Goal: Contribute content: Contribute content

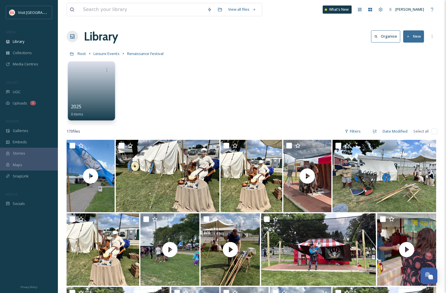
click at [85, 80] on link at bounding box center [91, 89] width 41 height 28
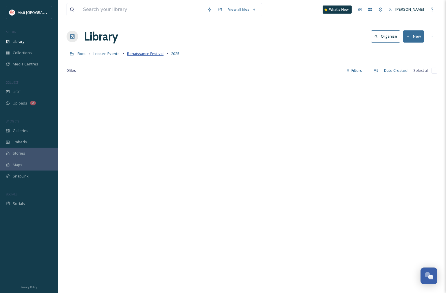
click at [158, 55] on span "Renaissance Festival" at bounding box center [145, 53] width 36 height 5
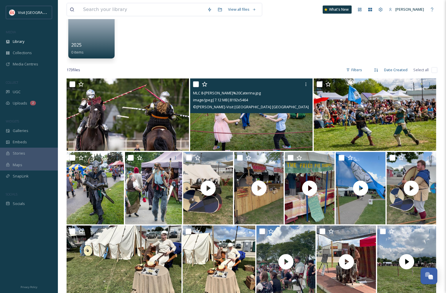
scroll to position [64, 0]
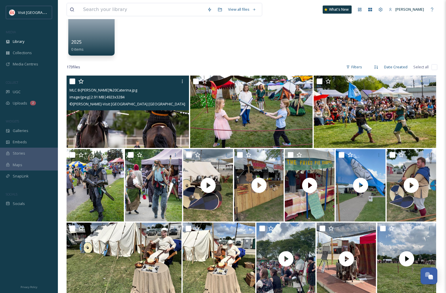
click at [125, 122] on img at bounding box center [128, 112] width 122 height 72
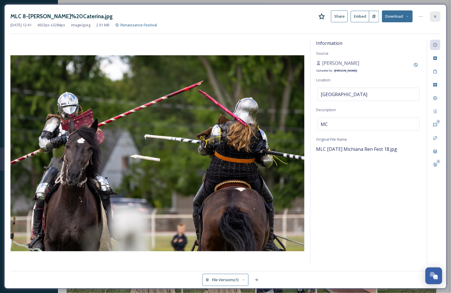
click at [436, 18] on icon at bounding box center [435, 16] width 5 height 5
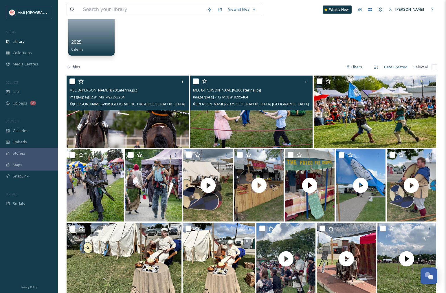
click at [288, 120] on img at bounding box center [251, 112] width 122 height 72
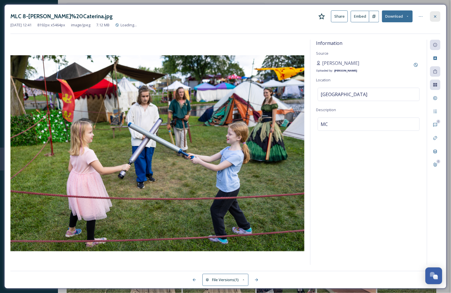
click at [438, 15] on div at bounding box center [435, 16] width 10 height 10
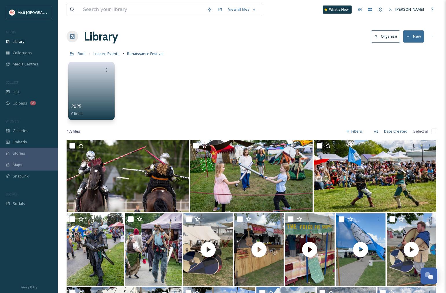
scroll to position [32, 0]
click at [92, 80] on link at bounding box center [91, 89] width 41 height 28
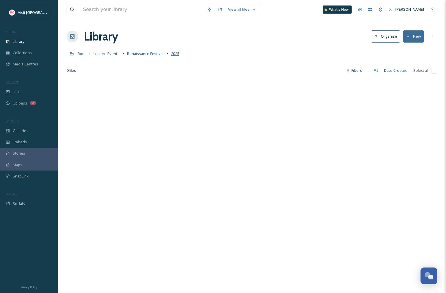
click at [175, 53] on span "2025" at bounding box center [175, 53] width 8 height 5
click at [146, 54] on span "Renaissance Festival" at bounding box center [145, 53] width 36 height 5
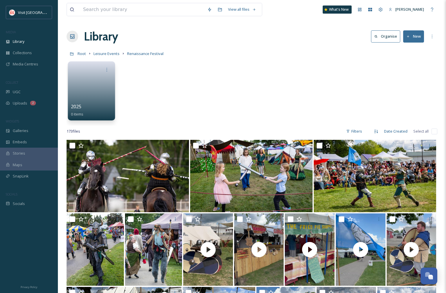
click at [93, 81] on link at bounding box center [91, 89] width 41 height 28
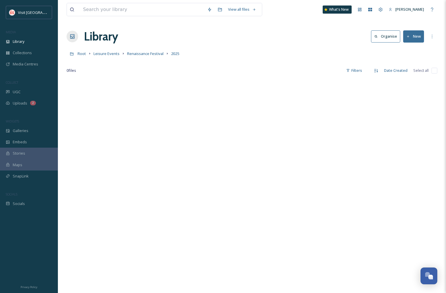
click at [147, 50] on link "Renaissance Festival" at bounding box center [145, 53] width 36 height 7
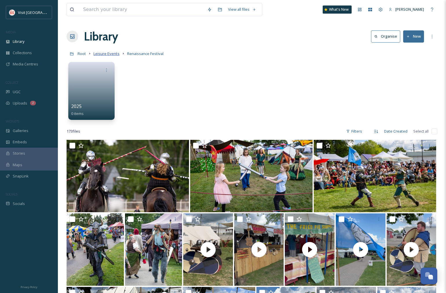
click at [108, 55] on span "Leisure Events" at bounding box center [106, 53] width 26 height 5
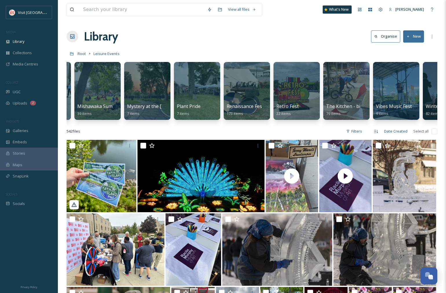
scroll to position [0, 850]
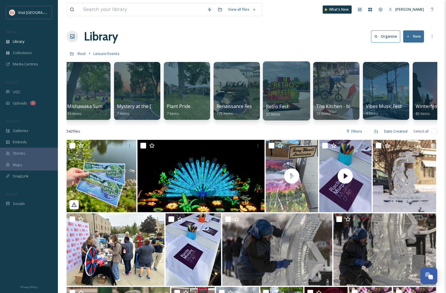
click at [291, 77] on div at bounding box center [286, 90] width 47 height 59
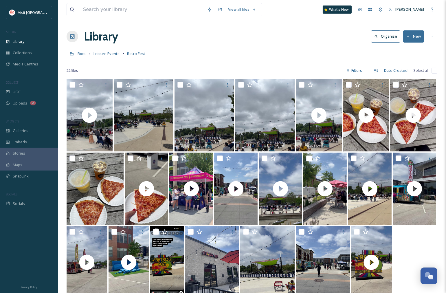
click at [107, 57] on div "Root Leisure Events Retro Fest" at bounding box center [252, 53] width 371 height 11
click at [106, 55] on span "Leisure Events" at bounding box center [106, 53] width 26 height 5
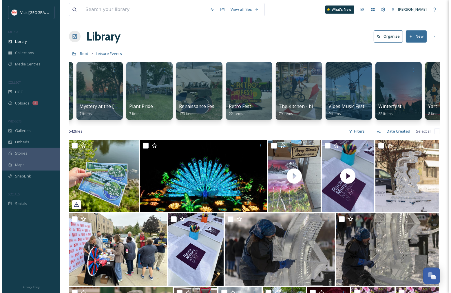
scroll to position [0, 902]
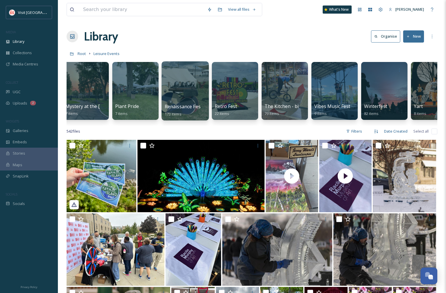
click at [187, 83] on div at bounding box center [184, 90] width 47 height 59
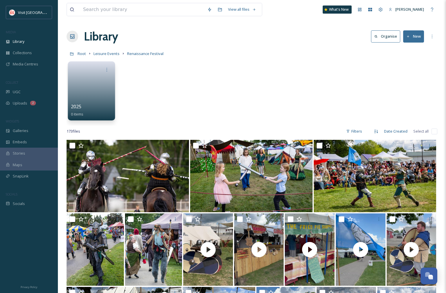
click at [84, 91] on link at bounding box center [91, 89] width 41 height 28
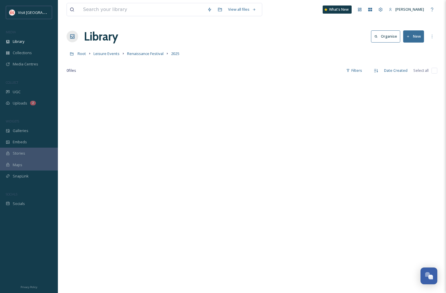
click at [418, 36] on button "New" at bounding box center [413, 36] width 21 height 12
click at [407, 61] on span ".zip Upload" at bounding box center [410, 60] width 19 height 5
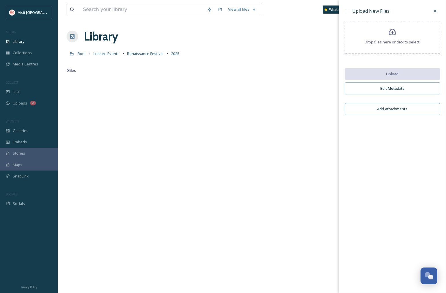
click at [392, 33] on icon at bounding box center [393, 32] width 8 height 7
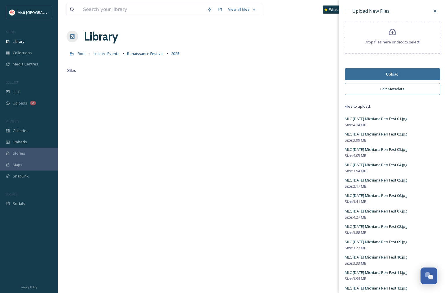
click at [386, 89] on button "Edit Metadata" at bounding box center [392, 89] width 95 height 12
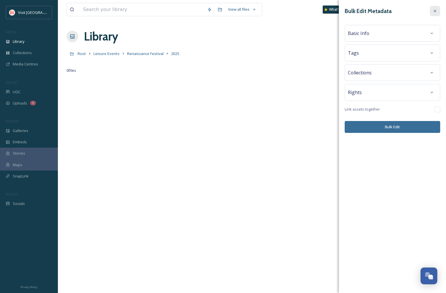
click at [433, 12] on icon at bounding box center [435, 11] width 5 height 5
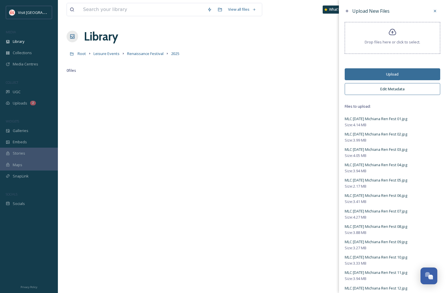
click at [392, 75] on button "Upload" at bounding box center [392, 74] width 95 height 12
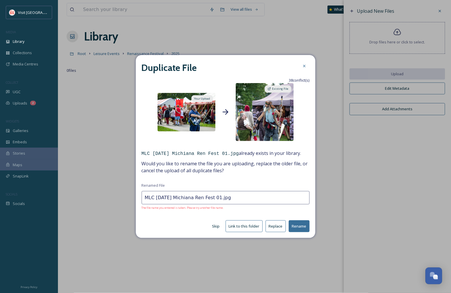
click at [212, 198] on input "MLC 8.24.25 Michiana Ren Fest 01.jpg" at bounding box center [226, 197] width 168 height 13
click at [214, 197] on input "MLC 8.24.25 Michiana Ren Fest 01.jpg" at bounding box center [226, 197] width 168 height 13
click at [214, 199] on input "MLC 8.24.25 Michiana Ren Fest 01-A.jpg" at bounding box center [226, 197] width 168 height 13
click at [297, 224] on button "Rename" at bounding box center [298, 226] width 21 height 12
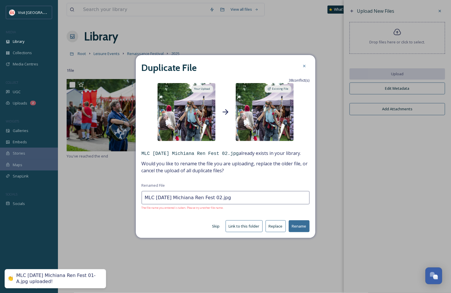
click at [214, 198] on input "MLC 8.24.25 Michiana Ren Fest 02.jpg" at bounding box center [226, 197] width 168 height 13
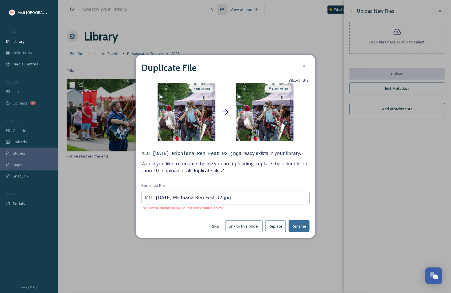
paste input "-A"
click at [304, 227] on button "Rename" at bounding box center [298, 226] width 21 height 12
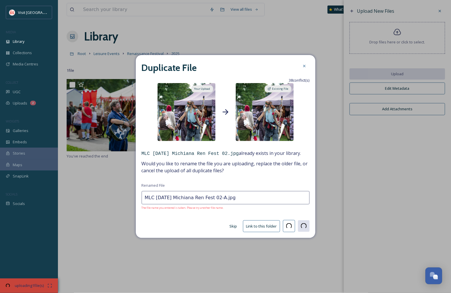
type input "MLC 8.24.25 Michiana Ren Fest 03.jpg"
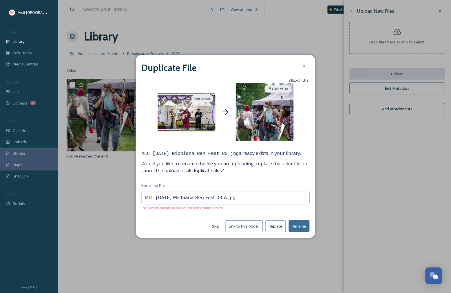
click at [288, 221] on button "Rename" at bounding box center [298, 226] width 21 height 12
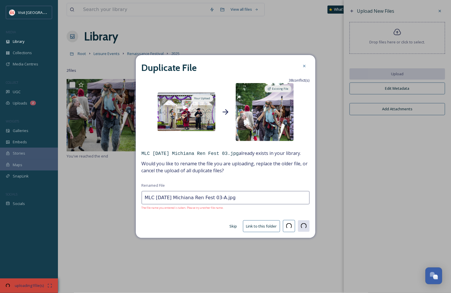
click at [295, 222] on div "Skip Link to this folder" at bounding box center [226, 226] width 168 height 12
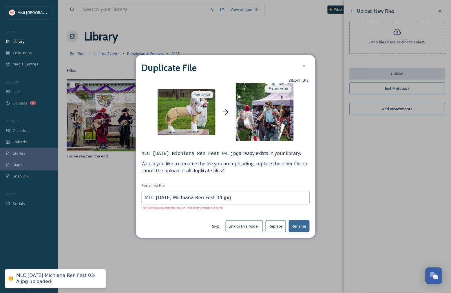
click at [213, 197] on input "MLC [DATE] Michiana Ren Fest 04.jpg" at bounding box center [226, 197] width 168 height 13
paste input "-A"
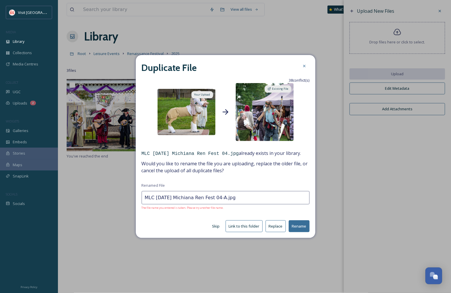
click at [300, 226] on button "Rename" at bounding box center [298, 226] width 21 height 12
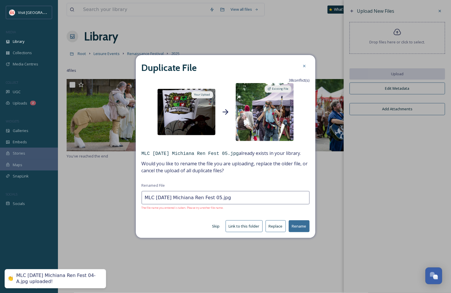
click at [214, 198] on input "MLC [DATE] Michiana Ren Fest 05.jpg" at bounding box center [226, 197] width 168 height 13
paste input "-A"
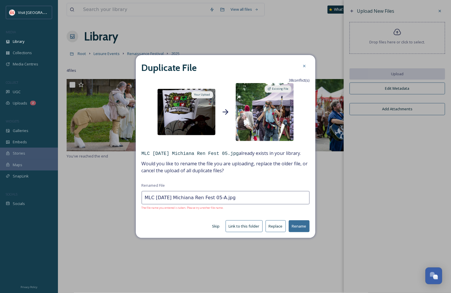
click at [310, 225] on div "Duplicate File 38 conflict(s) Your Upload Existing File MLC 8.24.25 Michiana Re…" at bounding box center [225, 146] width 179 height 183
click at [301, 226] on button "Rename" at bounding box center [298, 226] width 21 height 12
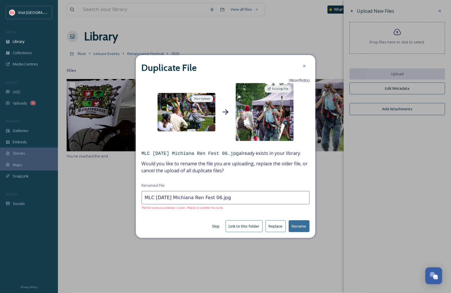
click at [214, 198] on input "MLC [DATE] Michiana Ren Fest 06.jpg" at bounding box center [226, 197] width 168 height 13
paste input "-A"
click at [295, 224] on button "Rename" at bounding box center [298, 226] width 21 height 12
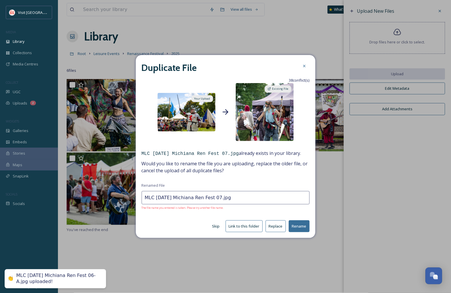
click at [212, 200] on input "MLC [DATE] Michiana Ren Fest 07.jpg" at bounding box center [226, 197] width 168 height 13
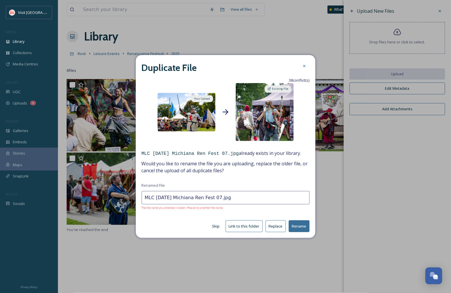
click at [213, 198] on input "MLC [DATE] Michiana Ren Fest 07.jpg" at bounding box center [226, 197] width 168 height 13
paste input "-A"
click at [301, 229] on button "Rename" at bounding box center [298, 226] width 21 height 12
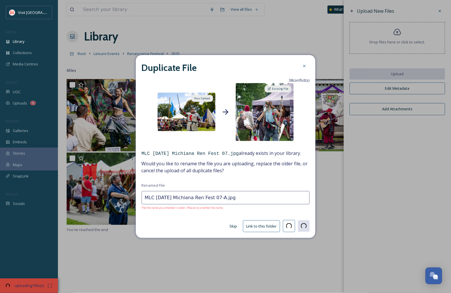
type input "MLC 8.24.25 Michiana Ren Fest 08.jpg"
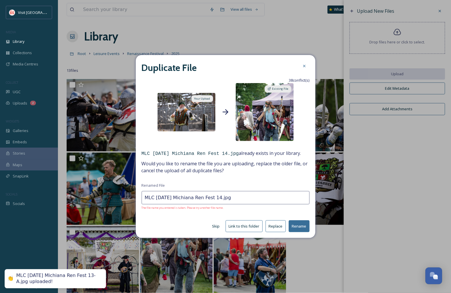
click at [214, 198] on input "MLC [DATE] Michiana Ren Fest 14.jpg" at bounding box center [226, 197] width 168 height 13
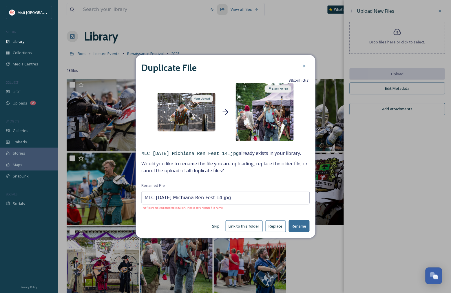
paste input "-A"
click at [294, 223] on button "Rename" at bounding box center [298, 226] width 21 height 12
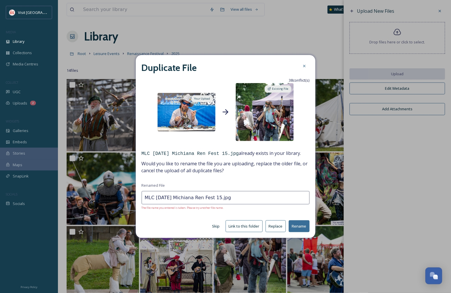
click at [213, 200] on input "MLC [DATE] Michiana Ren Fest 15.jpg" at bounding box center [226, 197] width 168 height 13
paste input "-A"
click at [305, 228] on button "Rename" at bounding box center [298, 226] width 21 height 12
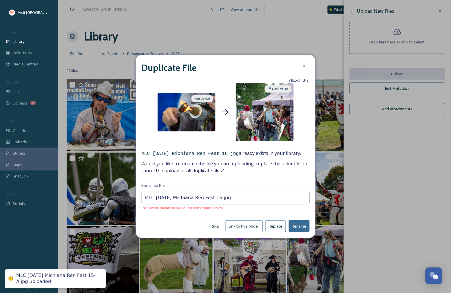
click at [213, 199] on input "MLC [DATE] Michiana Ren Fest 16.jpg" at bounding box center [226, 197] width 168 height 13
paste input "-A"
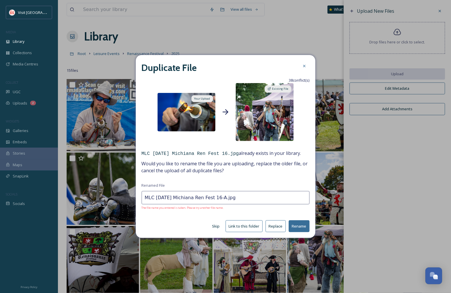
click at [297, 230] on button "Rename" at bounding box center [298, 226] width 21 height 12
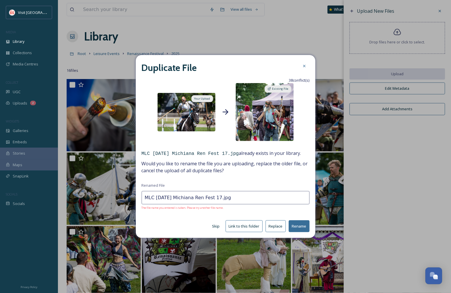
click at [214, 198] on input "MLC [DATE] Michiana Ren Fest 17.jpg" at bounding box center [226, 197] width 168 height 13
paste input "-A"
click at [297, 224] on button "Rename" at bounding box center [298, 226] width 21 height 12
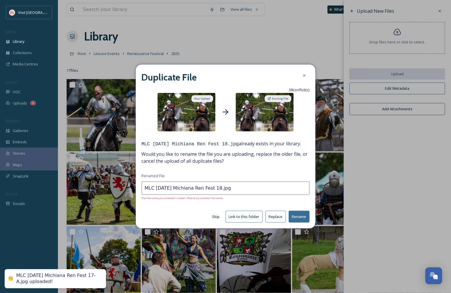
click at [213, 188] on input "MLC [DATE] Michiana Ren Fest 18.jpg" at bounding box center [226, 187] width 168 height 13
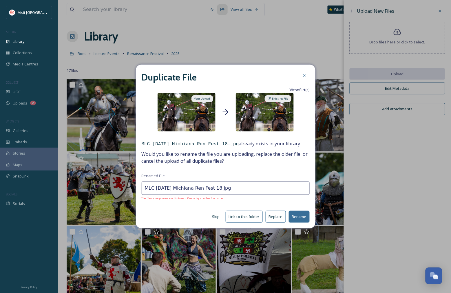
paste input "-A"
click at [292, 218] on button "Rename" at bounding box center [298, 217] width 21 height 12
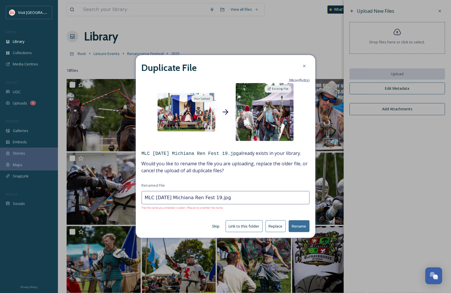
click at [212, 198] on input "MLC [DATE] Michiana Ren Fest 19.jpg" at bounding box center [226, 197] width 168 height 13
paste input "-A"
click at [302, 224] on button "Rename" at bounding box center [298, 226] width 21 height 12
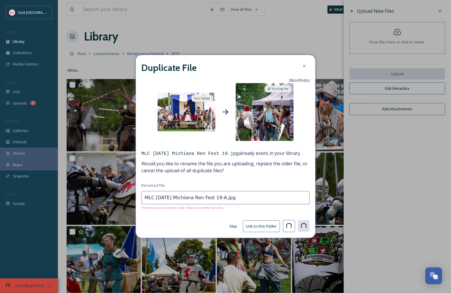
type input "MLC [DATE] Michiana Ren Fest 20.jpg"
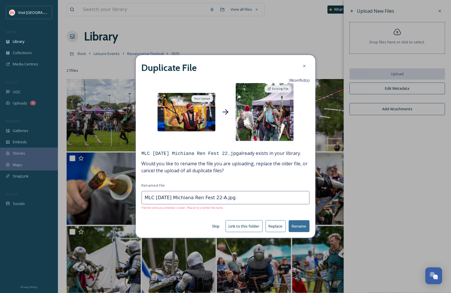
click at [304, 225] on button "Rename" at bounding box center [298, 226] width 21 height 12
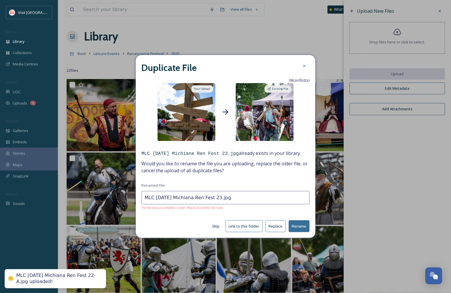
click at [213, 196] on input "MLC [DATE] Michiana Ren Fest 23.jpg" at bounding box center [226, 197] width 168 height 13
paste input "-A"
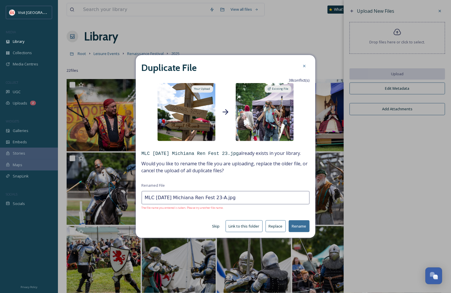
click at [299, 231] on button "Rename" at bounding box center [298, 226] width 21 height 12
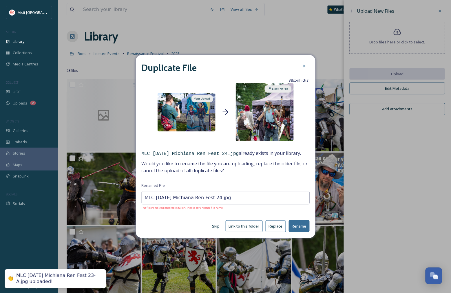
click at [213, 197] on input "MLC [DATE] Michiana Ren Fest 24.jpg" at bounding box center [226, 197] width 168 height 13
paste input "-A"
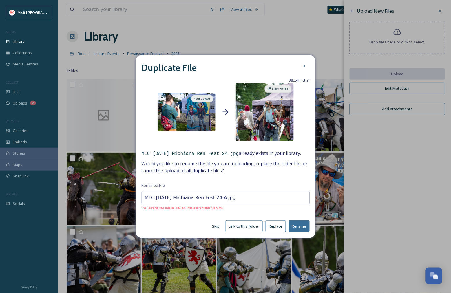
click at [301, 227] on button "Rename" at bounding box center [298, 226] width 21 height 12
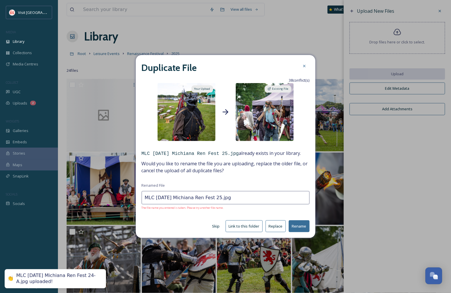
click at [212, 198] on input "MLC [DATE] Michiana Ren Fest 25.jpg" at bounding box center [226, 197] width 168 height 13
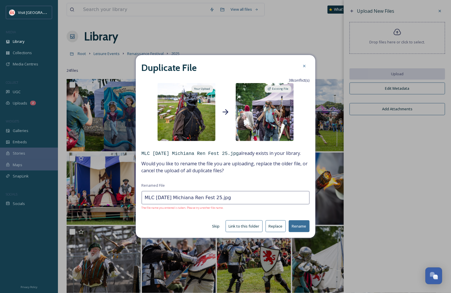
click at [213, 198] on input "MLC [DATE] Michiana Ren Fest 25.jpg" at bounding box center [226, 197] width 168 height 13
paste input "-A"
click at [304, 222] on button "Rename" at bounding box center [298, 226] width 21 height 12
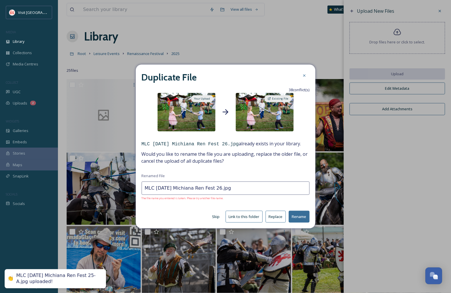
click at [213, 197] on span "The file name you entered is taken. Please try another file name." at bounding box center [226, 198] width 168 height 4
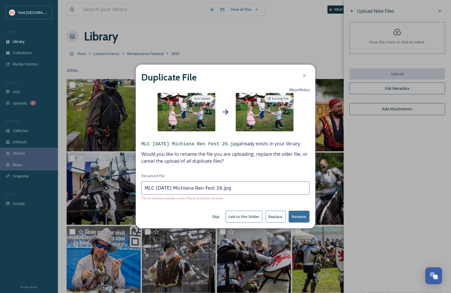
click at [214, 188] on input "MLC [DATE] Michiana Ren Fest 26.jpg" at bounding box center [226, 187] width 168 height 13
paste input "-A"
type input "MLC [DATE] Michiana Ren Fest 26-A.jpg"
click at [306, 216] on button "Rename" at bounding box center [298, 217] width 21 height 12
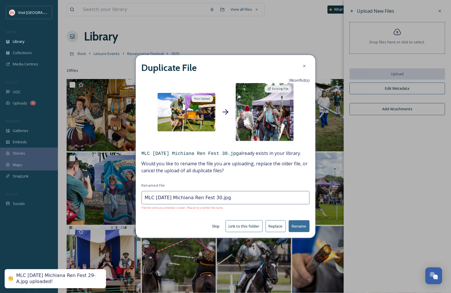
click at [213, 198] on input "MLC 8.24.25 Michiana Ren Fest 30.jpg" at bounding box center [226, 197] width 168 height 13
paste input "-A"
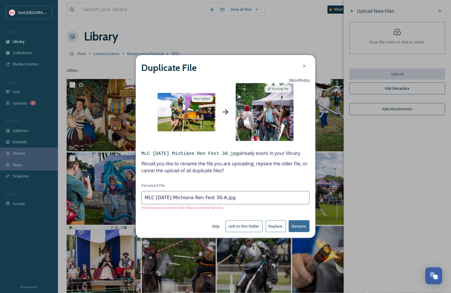
click at [293, 225] on button "Rename" at bounding box center [298, 226] width 21 height 12
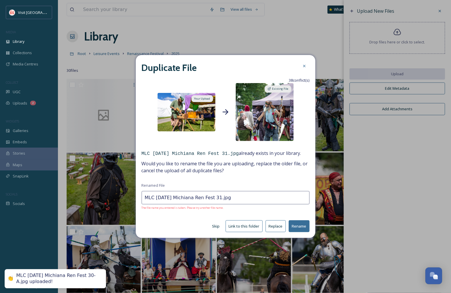
click at [213, 198] on input "MLC 8.24.25 Michiana Ren Fest 31.jpg" at bounding box center [226, 197] width 168 height 13
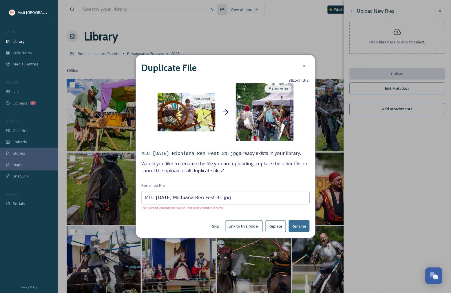
paste input "-A"
type input "MLC 8.24.25 Michiana Ren Fest 31-A.jpg"
click at [303, 225] on button "Rename" at bounding box center [298, 226] width 21 height 12
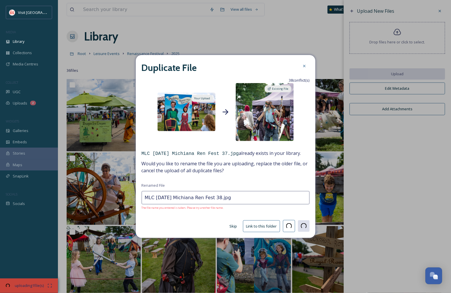
click at [213, 198] on input "MLC [DATE] Michiana Ren Fest 38.jpg" at bounding box center [226, 197] width 168 height 13
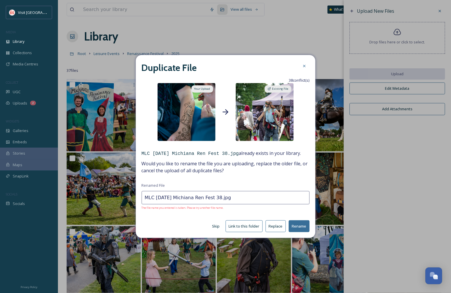
paste input "-A"
type input "MLC 8.24.25 Michiana Ren Fest 38-A.jpg"
click at [300, 227] on button "Rename" at bounding box center [298, 226] width 21 height 12
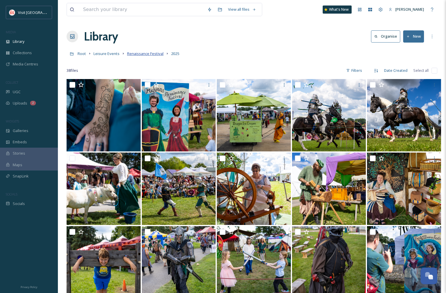
click at [148, 53] on span "Renaissance Festival" at bounding box center [145, 53] width 36 height 5
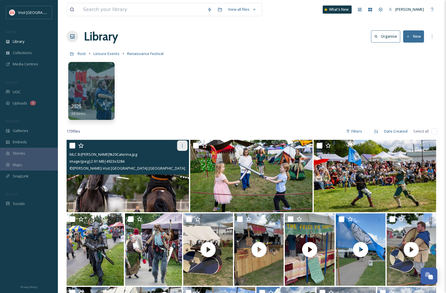
click at [183, 146] on icon at bounding box center [182, 145] width 5 height 5
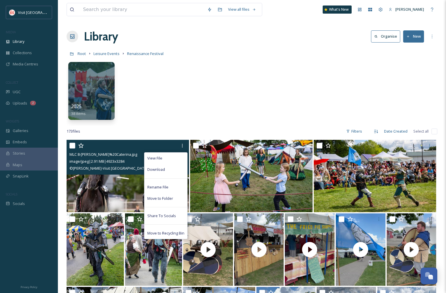
click at [166, 233] on span "Move to Recycling Bin" at bounding box center [165, 232] width 37 height 5
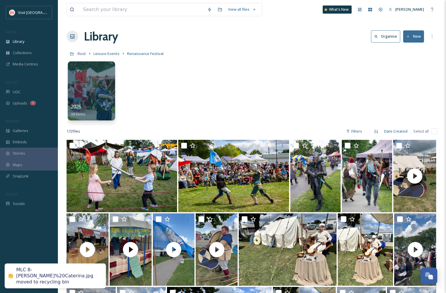
click at [102, 86] on div at bounding box center [91, 90] width 47 height 59
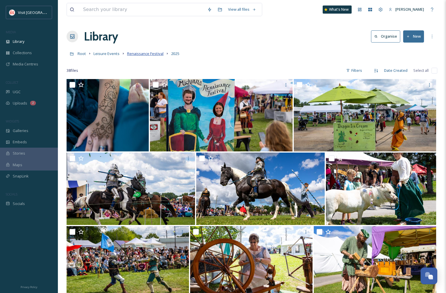
click at [141, 55] on span "Renaissance Festival" at bounding box center [145, 53] width 36 height 5
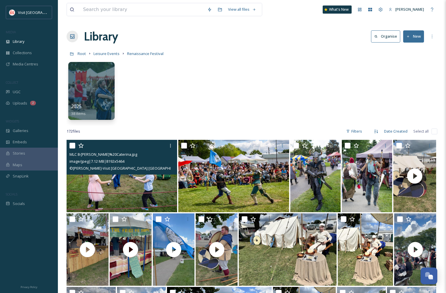
click at [73, 145] on input "checkbox" at bounding box center [72, 146] width 6 height 6
checkbox input "true"
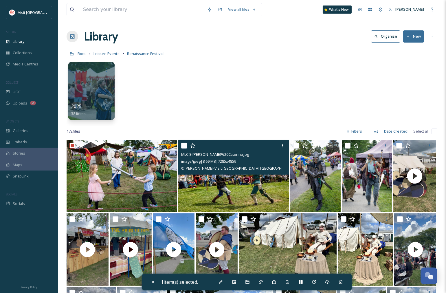
click at [183, 145] on input "checkbox" at bounding box center [184, 146] width 6 height 6
checkbox input "true"
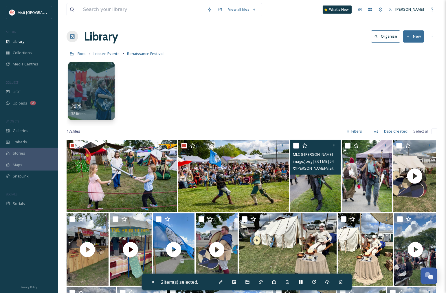
click at [295, 146] on input "checkbox" at bounding box center [296, 146] width 6 height 6
checkbox input "true"
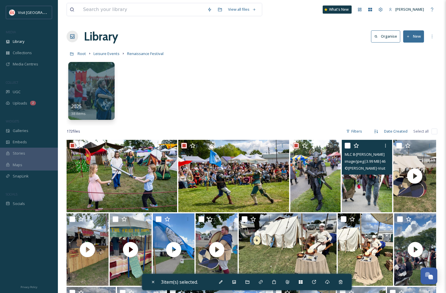
click at [348, 145] on input "checkbox" at bounding box center [348, 146] width 6 height 6
checkbox input "true"
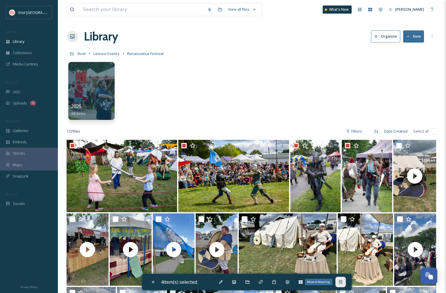
click at [342, 283] on icon at bounding box center [340, 282] width 5 height 5
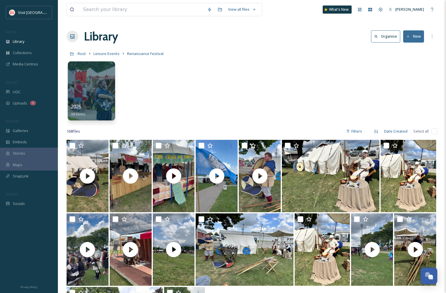
click at [96, 82] on div at bounding box center [91, 90] width 47 height 59
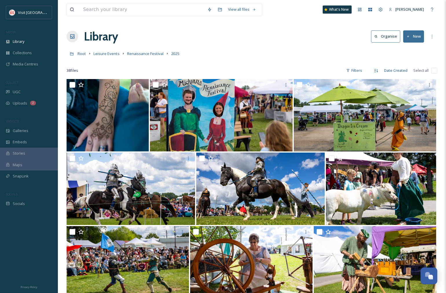
click at [435, 71] on input "checkbox" at bounding box center [434, 71] width 6 height 6
checkbox input "true"
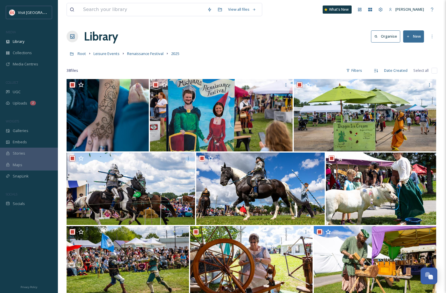
checkbox input "true"
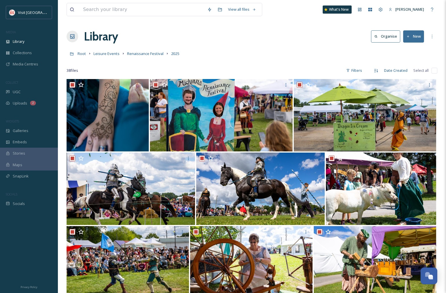
checkbox input "true"
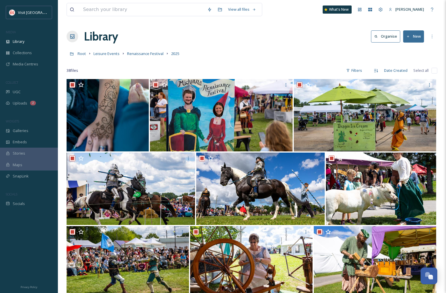
checkbox input "true"
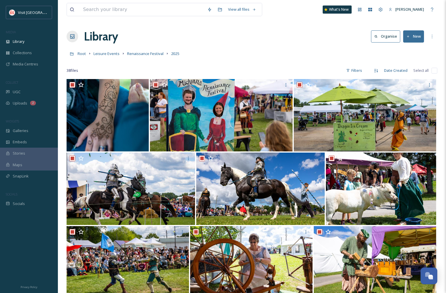
checkbox input "true"
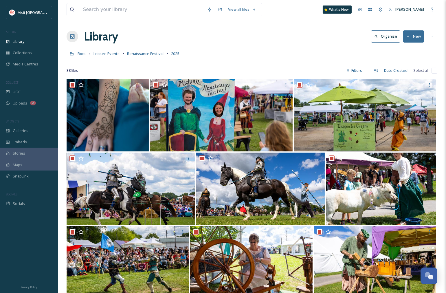
checkbox input "true"
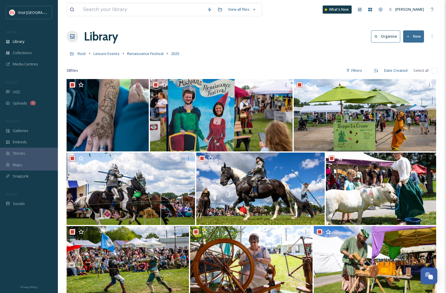
checkbox input "true"
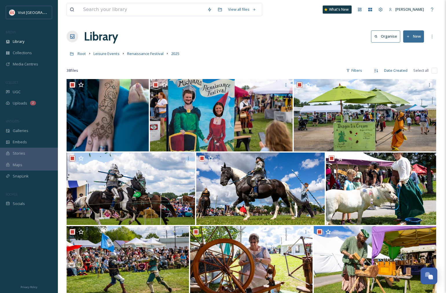
checkbox input "true"
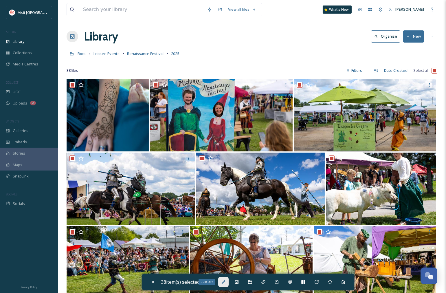
click at [228, 281] on div "Bulk Edit" at bounding box center [223, 282] width 10 height 10
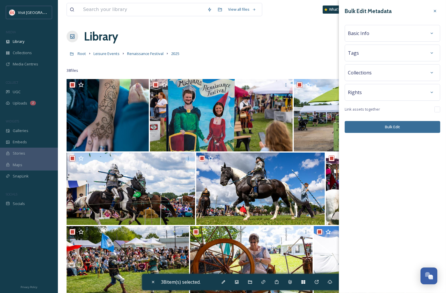
click at [391, 30] on div "Basic Info" at bounding box center [392, 33] width 89 height 10
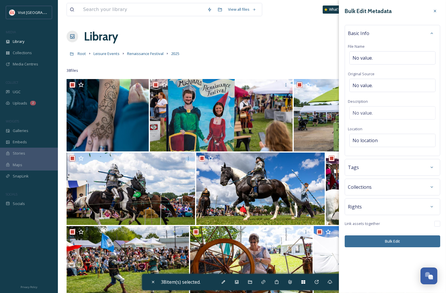
click at [363, 165] on div "Tags" at bounding box center [392, 167] width 89 height 10
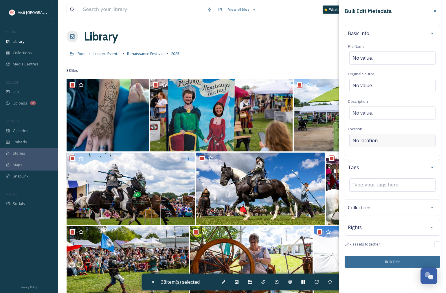
click at [374, 140] on span "No location" at bounding box center [364, 140] width 25 height 7
click at [374, 140] on input at bounding box center [393, 140] width 86 height 13
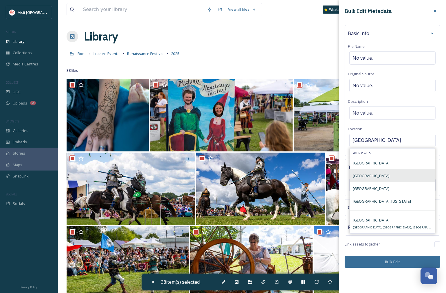
type input "St. Joseph County"
click at [377, 174] on span "St. Joseph County Fairgrounds" at bounding box center [371, 175] width 37 height 5
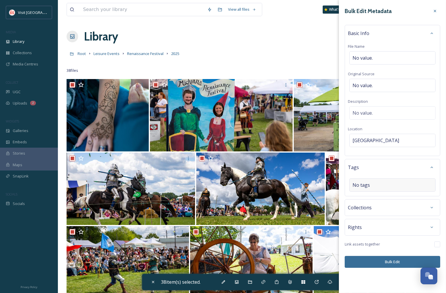
click at [374, 189] on div "No tags" at bounding box center [392, 184] width 86 height 13
type input "Renaissance Festival"
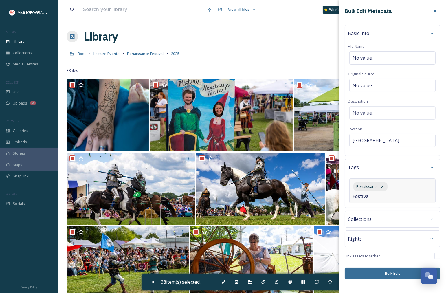
type input "Festival"
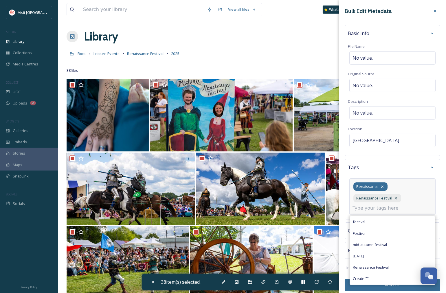
click at [382, 188] on icon at bounding box center [382, 186] width 5 height 5
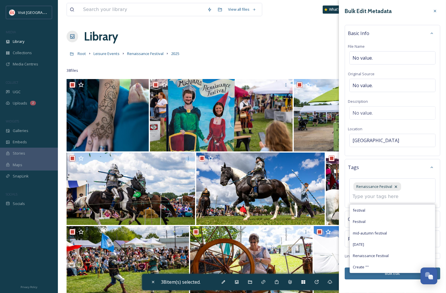
click at [410, 168] on div "Tags" at bounding box center [392, 167] width 89 height 10
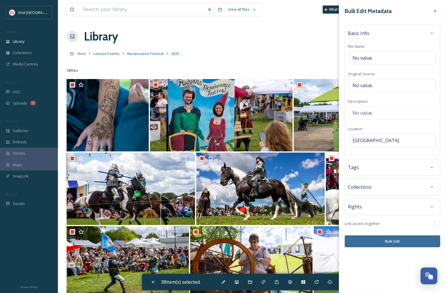
click at [403, 167] on div "Tags" at bounding box center [392, 167] width 89 height 10
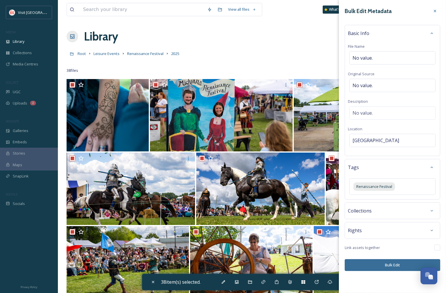
click at [386, 227] on div "Rights" at bounding box center [392, 230] width 89 height 10
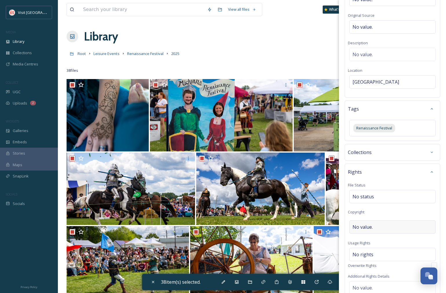
scroll to position [64, 0]
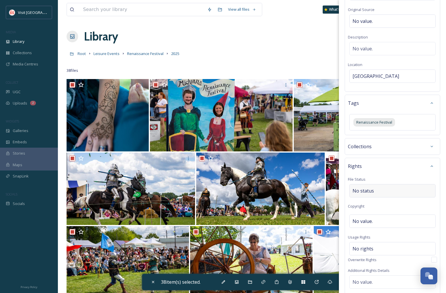
click at [373, 191] on span "No status" at bounding box center [362, 190] width 21 height 7
click at [376, 226] on div "No value." at bounding box center [392, 220] width 86 height 13
type input "Michael Caterina"
click at [376, 249] on div "No rights" at bounding box center [392, 246] width 86 height 13
click at [376, 249] on input at bounding box center [383, 250] width 64 height 13
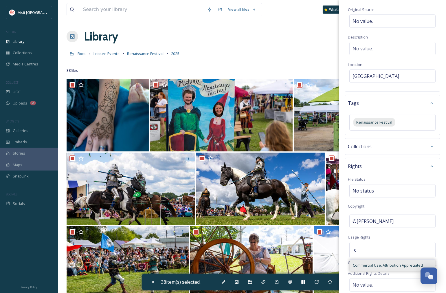
type input "c"
click at [381, 263] on div "Commercial Use, Attribution Appreciated" at bounding box center [392, 265] width 85 height 11
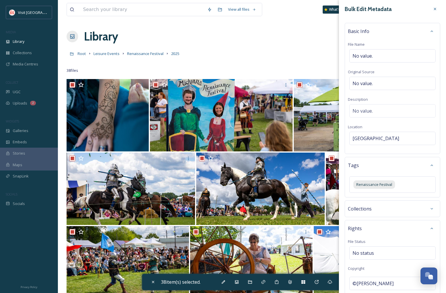
scroll to position [0, 0]
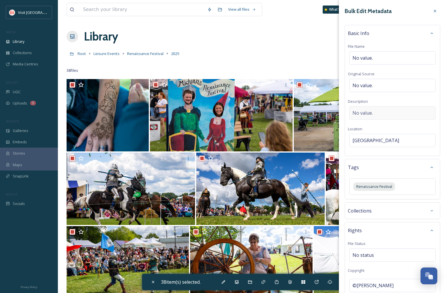
click at [385, 116] on div "No value." at bounding box center [392, 112] width 86 height 13
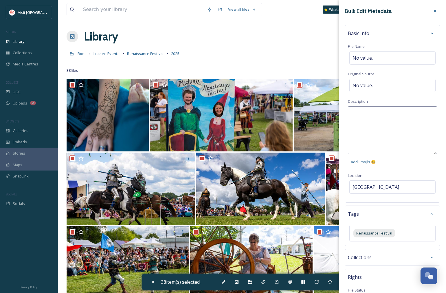
click at [374, 119] on textarea at bounding box center [392, 130] width 89 height 48
type textarea "2025 Michiana Renaissance Festival"
click at [411, 169] on div "Bulk Edit Metadata Basic Info File Name No value. Original Source No value. Des…" at bounding box center [392, 250] width 107 height 501
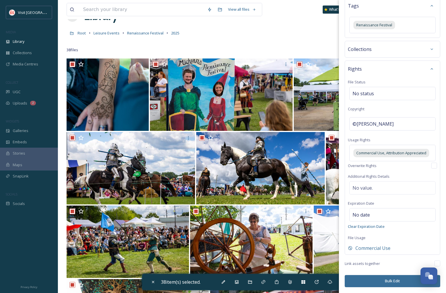
scroll to position [32, 0]
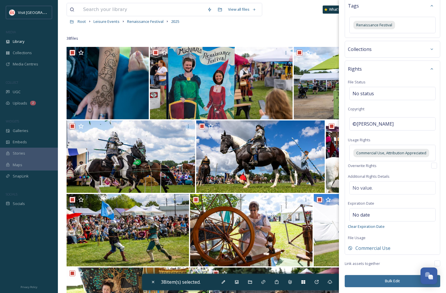
click at [390, 283] on button "Bulk Edit" at bounding box center [392, 281] width 95 height 12
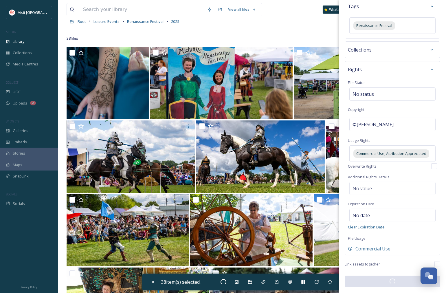
checkbox input "false"
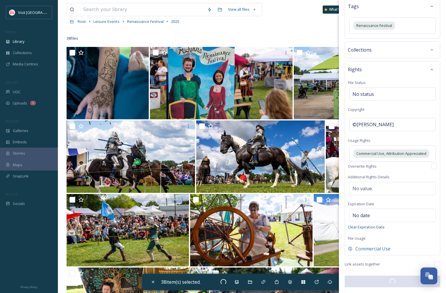
checkbox input "false"
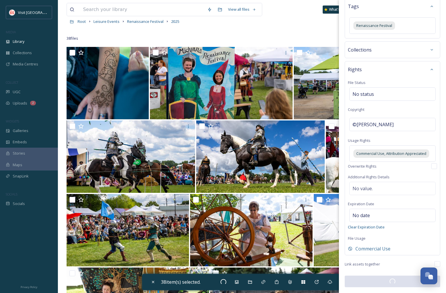
checkbox input "false"
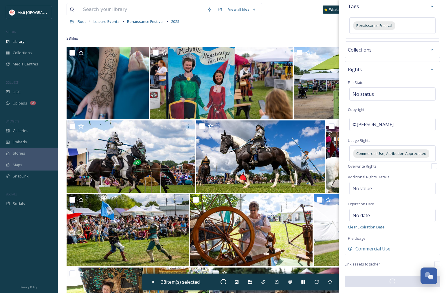
checkbox input "false"
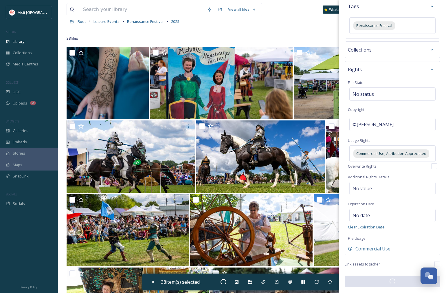
checkbox input "false"
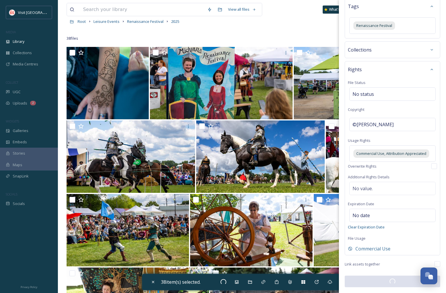
checkbox input "false"
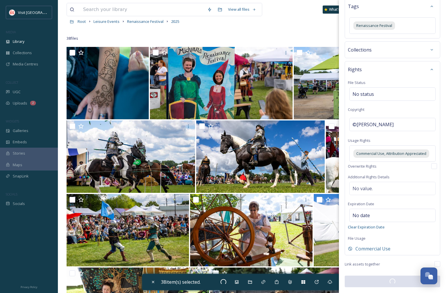
checkbox input "false"
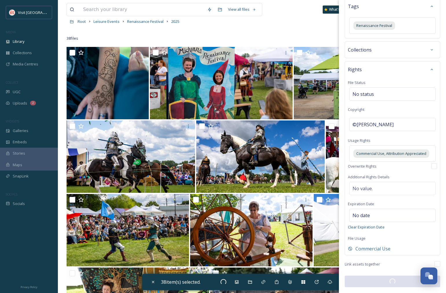
checkbox input "false"
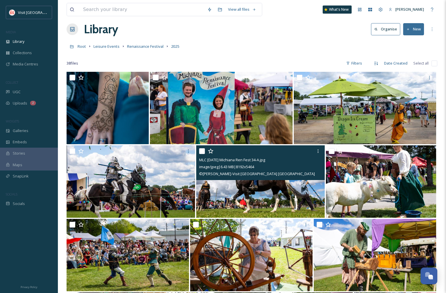
scroll to position [0, 0]
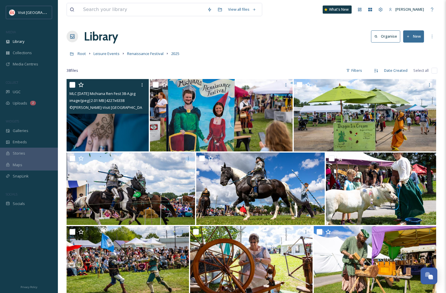
click at [106, 115] on img at bounding box center [108, 115] width 82 height 72
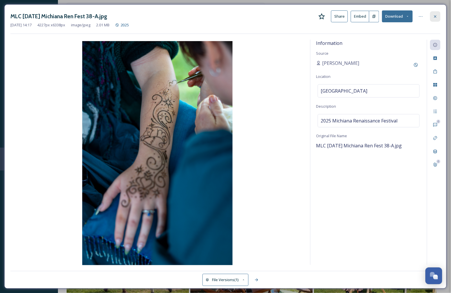
click at [435, 16] on icon at bounding box center [435, 16] width 2 height 2
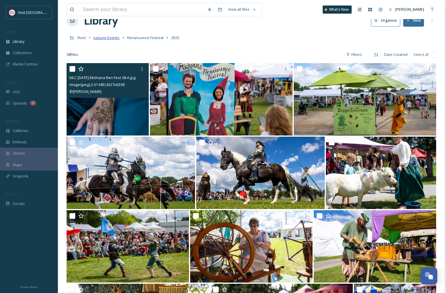
scroll to position [32, 0]
